Goal: Information Seeking & Learning: Learn about a topic

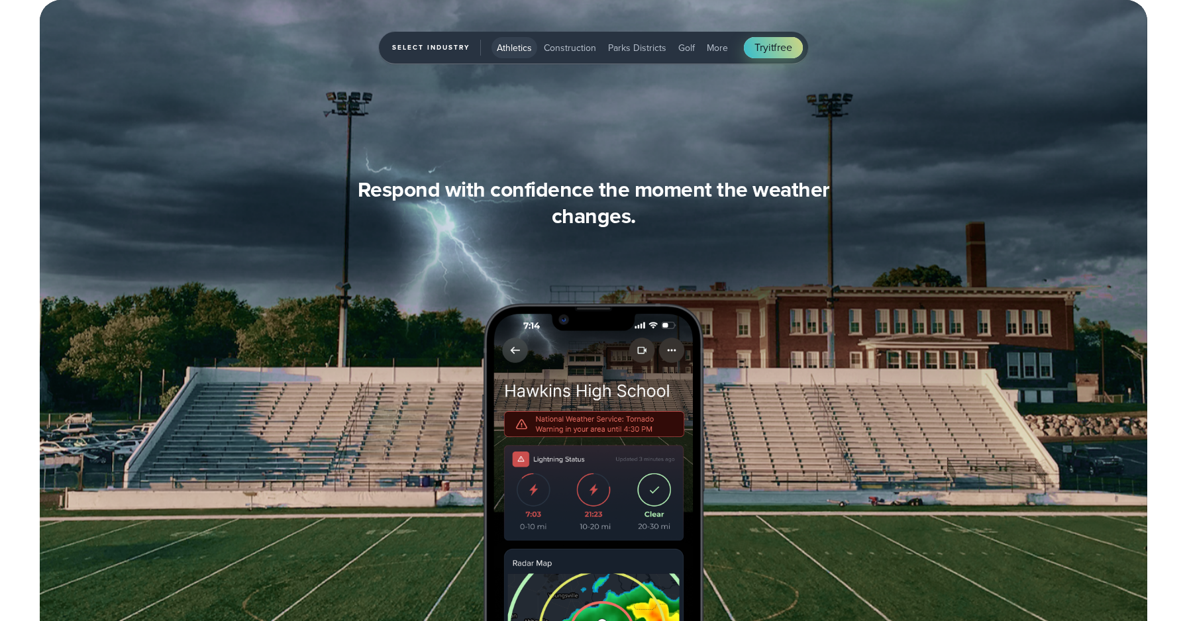
scroll to position [4760, 0]
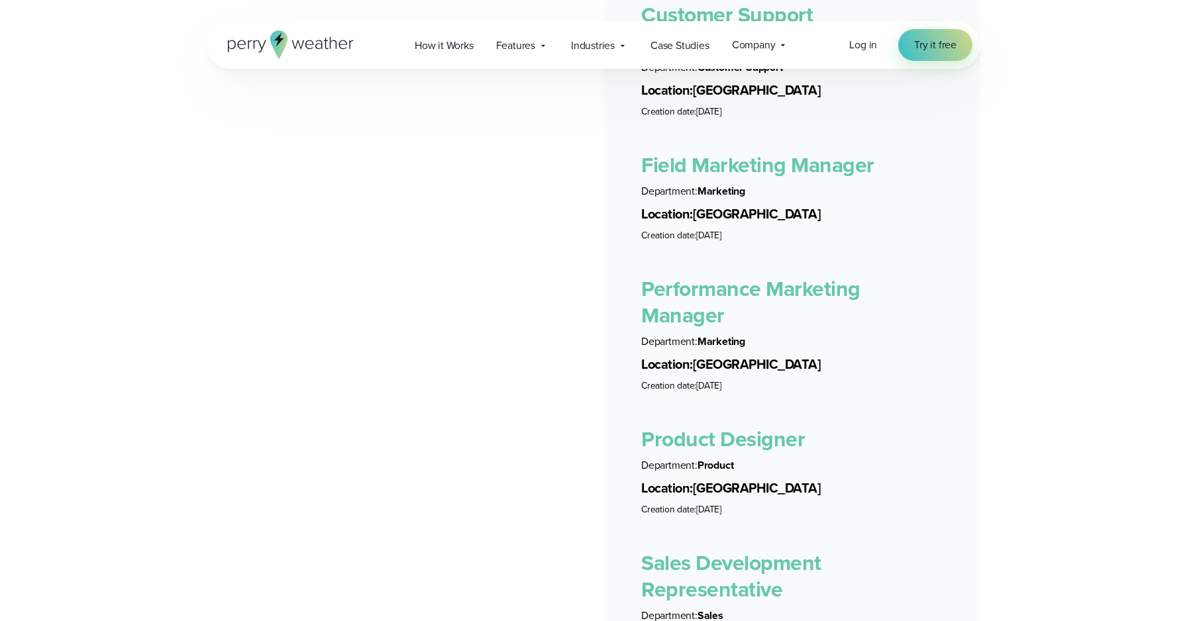
scroll to position [3023, 0]
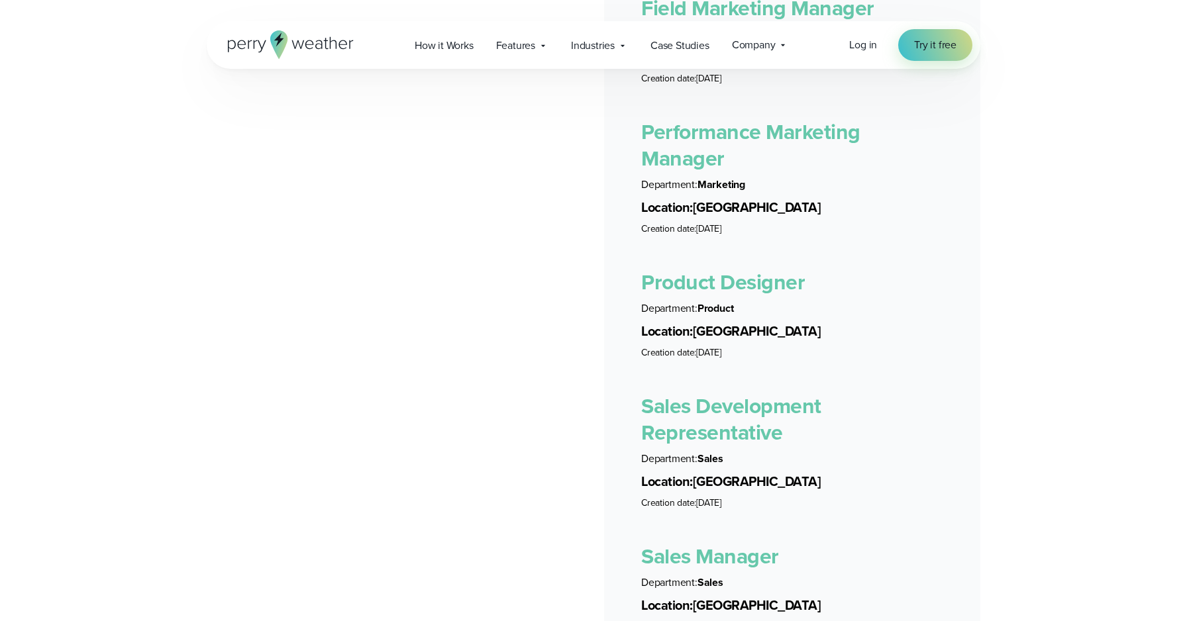
click at [709, 277] on link "Product Designer" at bounding box center [723, 282] width 164 height 32
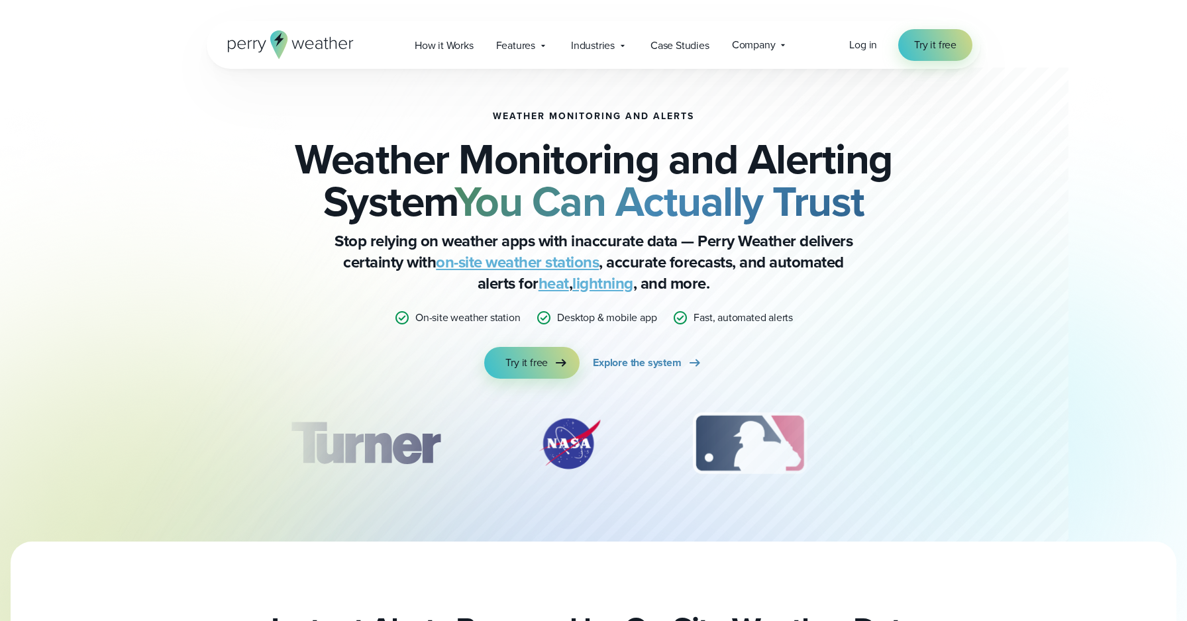
scroll to position [466, 0]
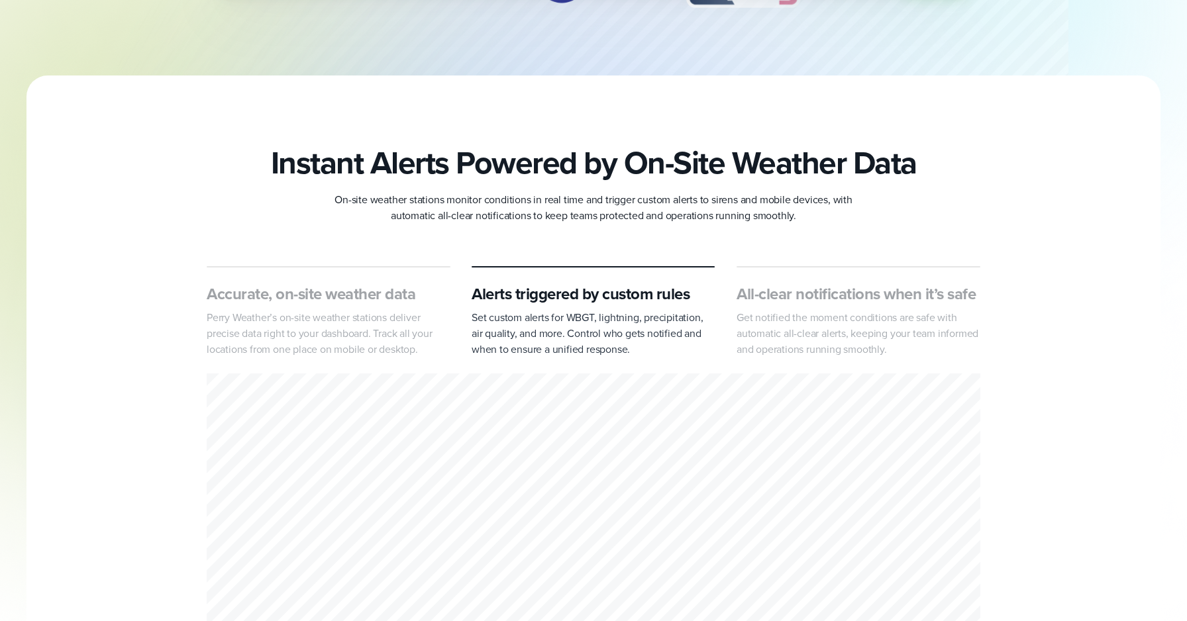
click at [889, 291] on link "Jobs" at bounding box center [897, 290] width 21 height 16
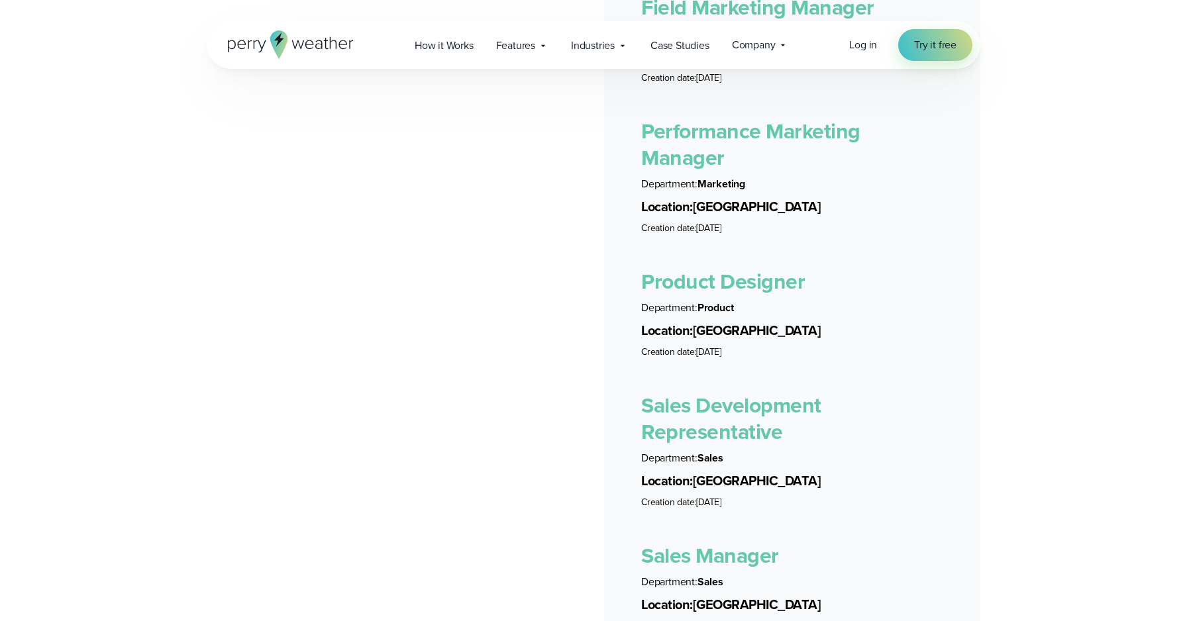
scroll to position [3042, 0]
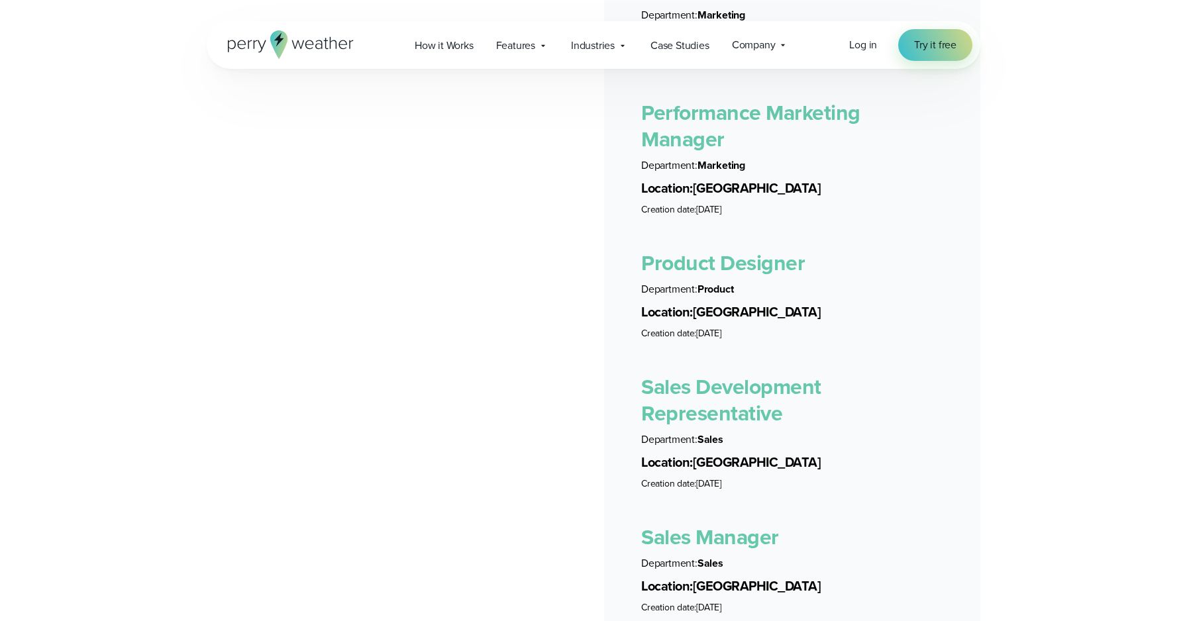
click at [730, 256] on link "Product Designer" at bounding box center [723, 263] width 164 height 32
